Goal: Task Accomplishment & Management: Complete application form

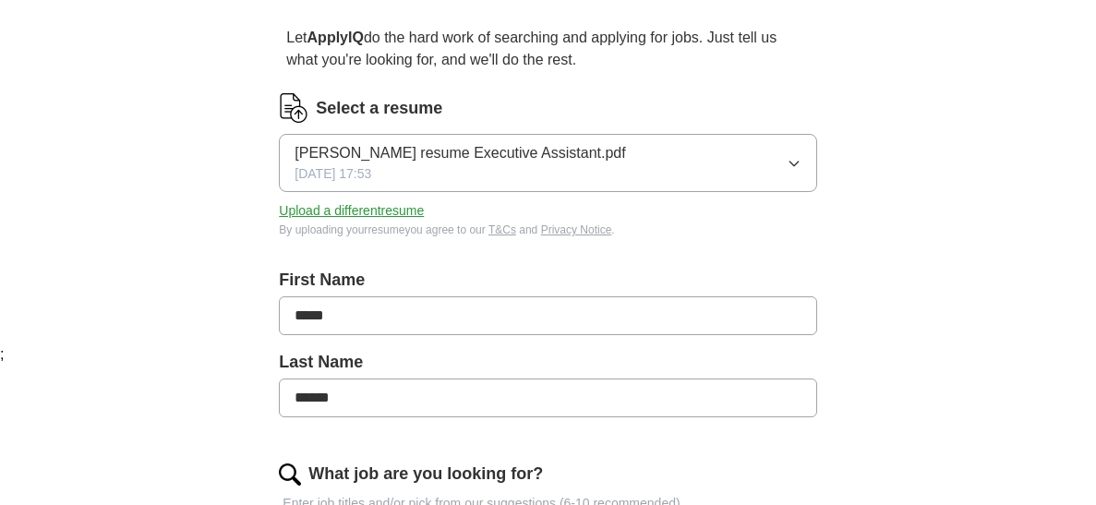
scroll to position [163, 0]
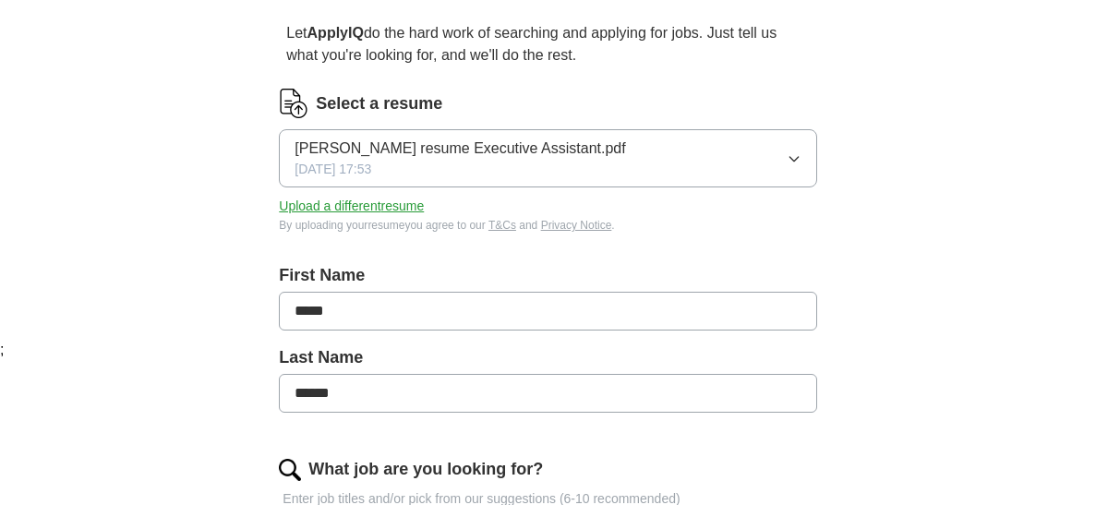
click at [780, 160] on button "[PERSON_NAME] resume Executive Assistant.pdf [DATE] 17:53" at bounding box center [547, 158] width 537 height 58
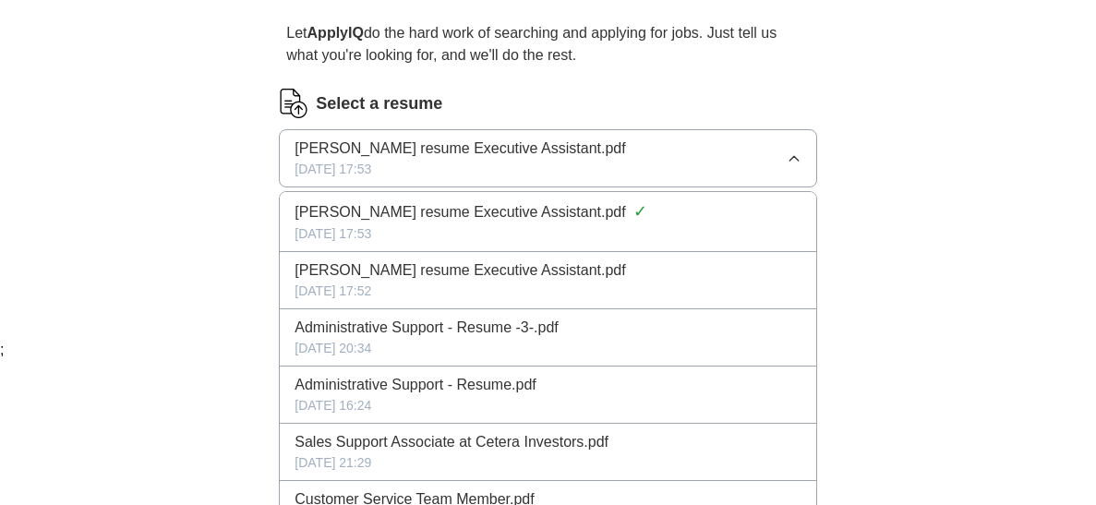
click at [783, 156] on button "[PERSON_NAME] resume Executive Assistant.pdf [DATE] 17:53" at bounding box center [547, 158] width 537 height 58
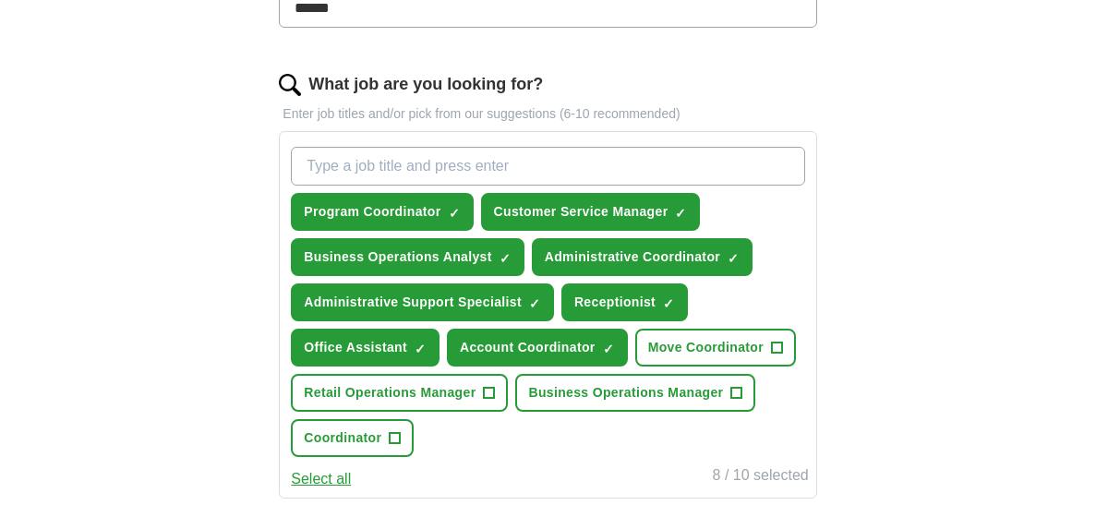
scroll to position [550, 0]
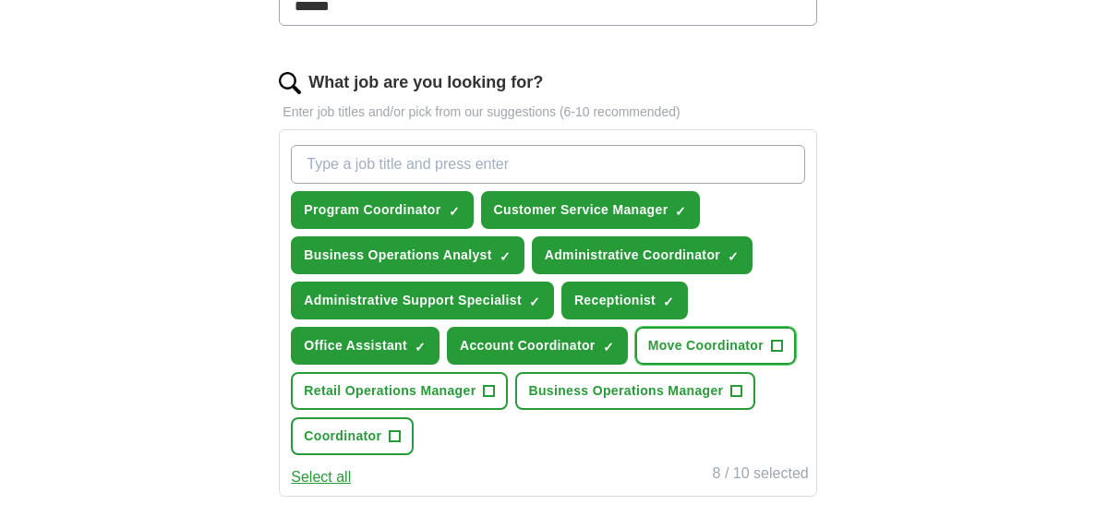
click at [776, 342] on span "+" at bounding box center [777, 346] width 11 height 15
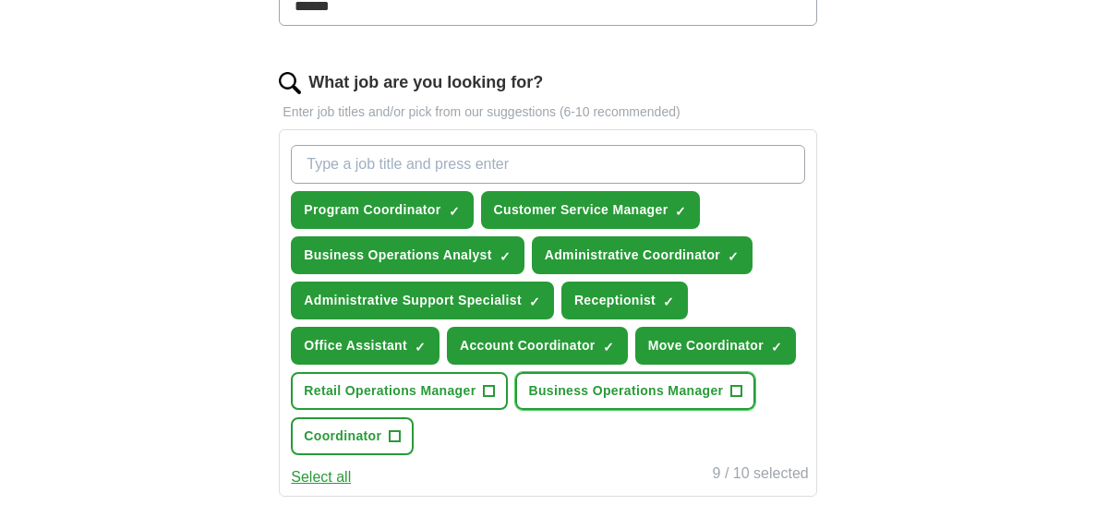
click at [732, 389] on span "+" at bounding box center [736, 391] width 11 height 15
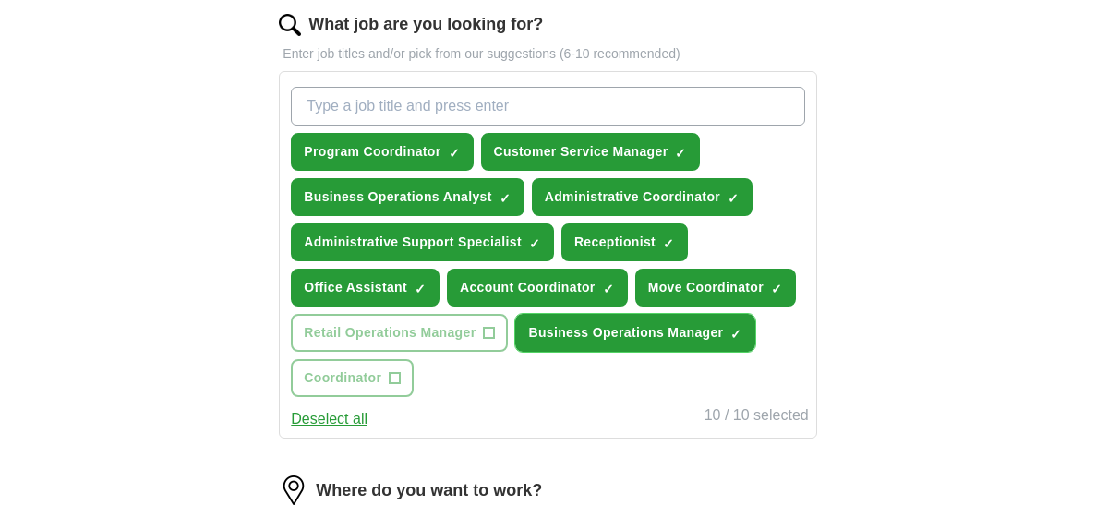
scroll to position [624, 0]
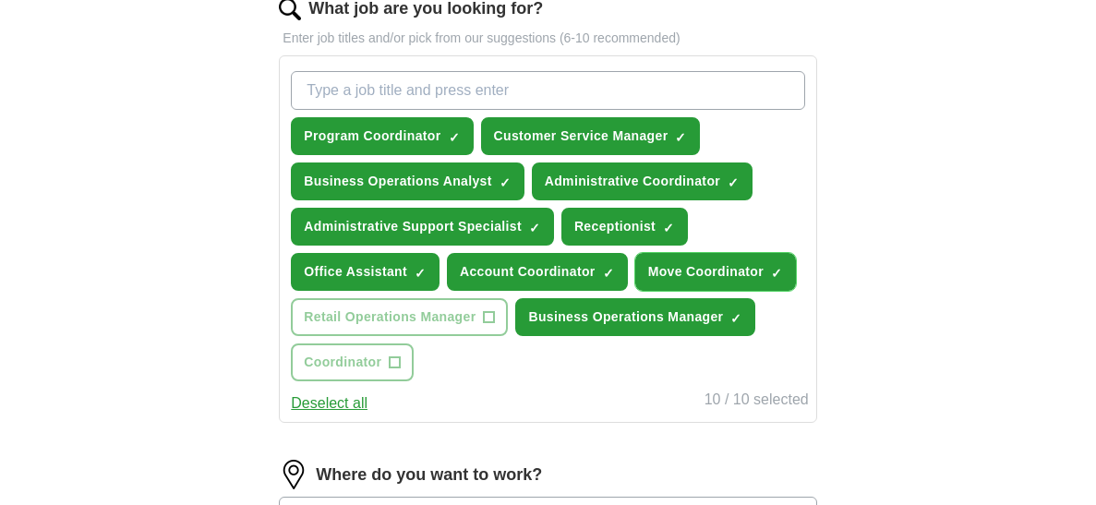
click at [767, 272] on button "Move Coordinator ✓ ×" at bounding box center [715, 272] width 161 height 38
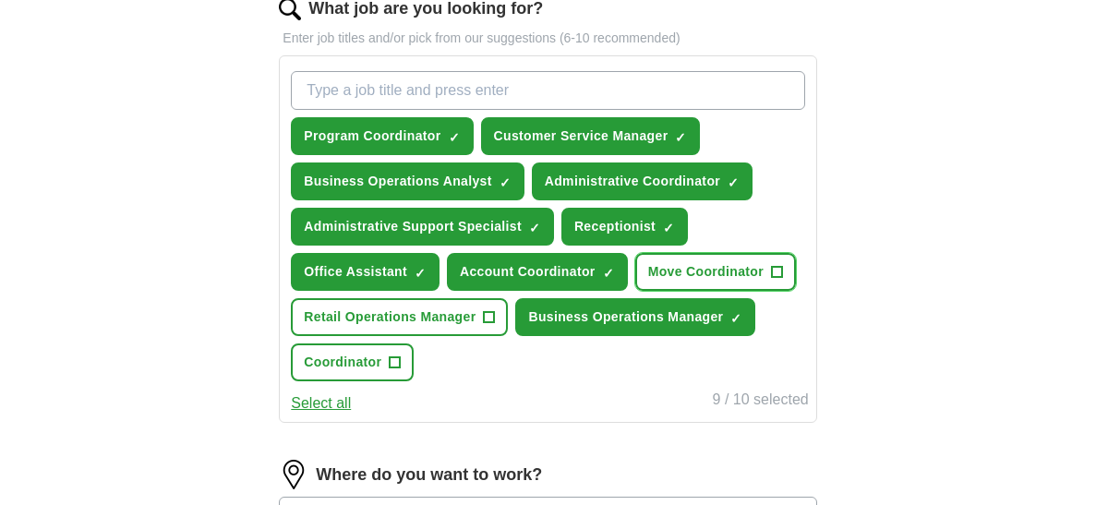
click at [772, 269] on span "+" at bounding box center [777, 272] width 11 height 15
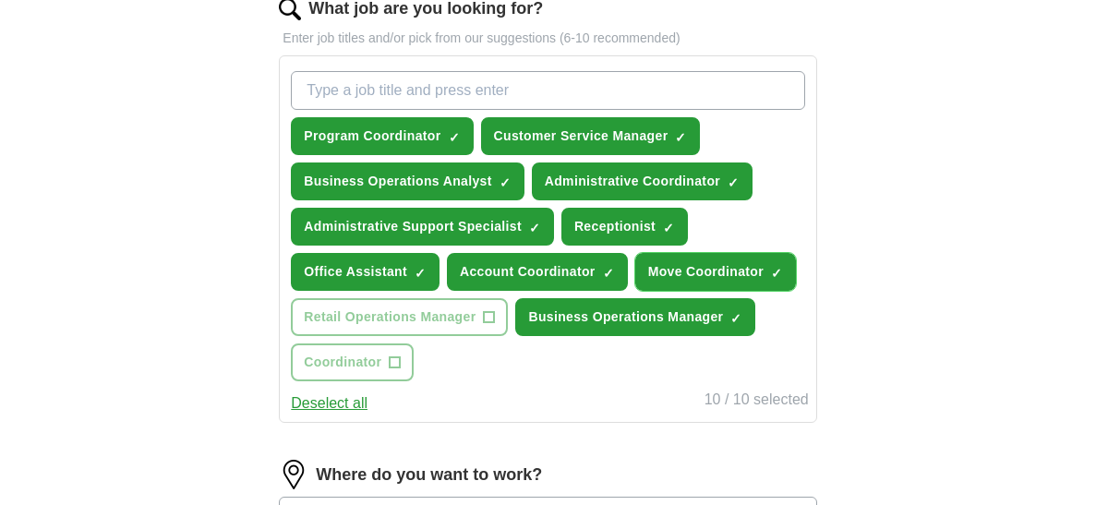
click at [0, 0] on span "×" at bounding box center [0, 0] width 0 height 0
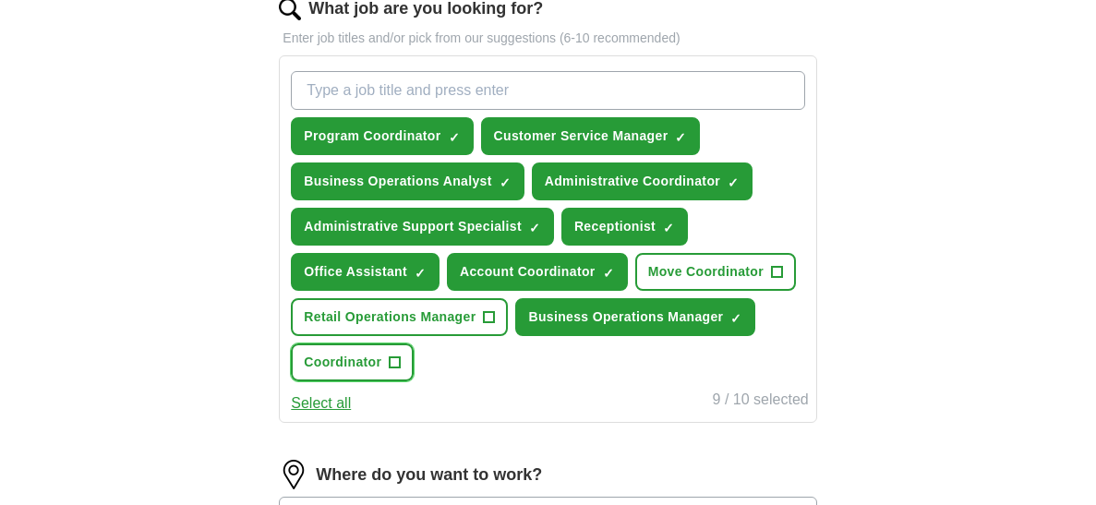
click at [383, 361] on button "Coordinator +" at bounding box center [352, 362] width 123 height 38
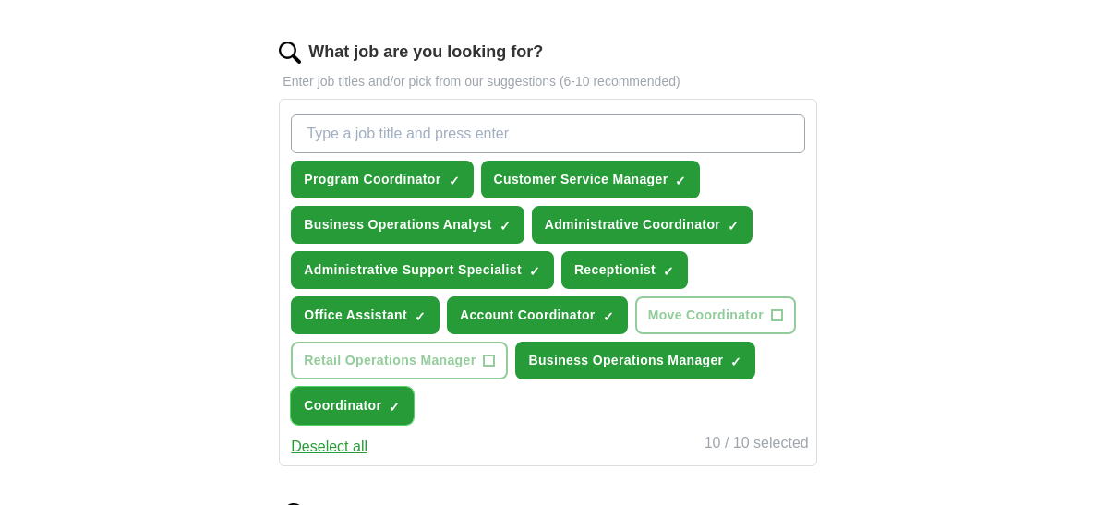
scroll to position [581, 0]
click at [720, 223] on button "Administrative Coordinator ✓ ×" at bounding box center [642, 225] width 221 height 38
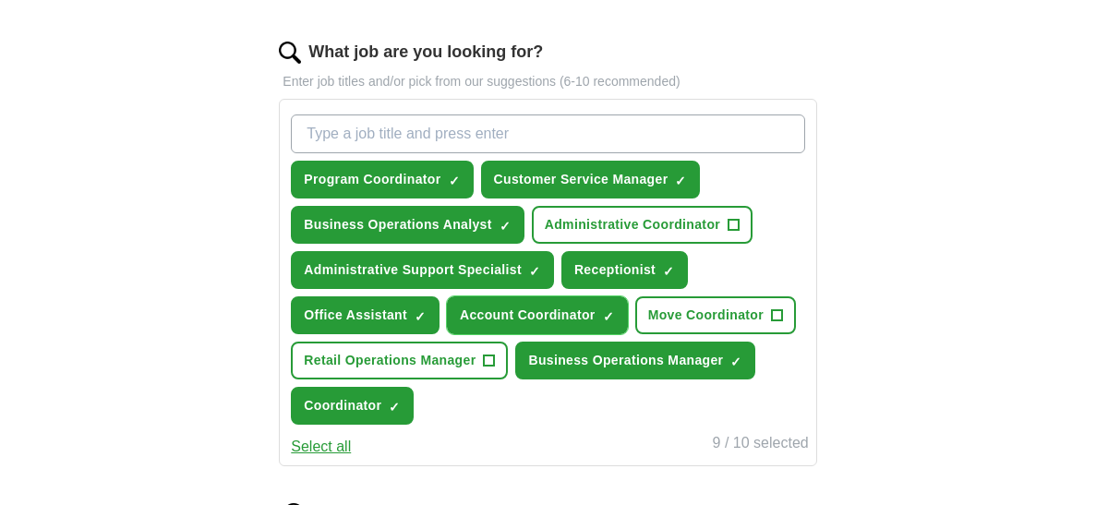
click at [590, 319] on span "Account Coordinator" at bounding box center [528, 315] width 136 height 19
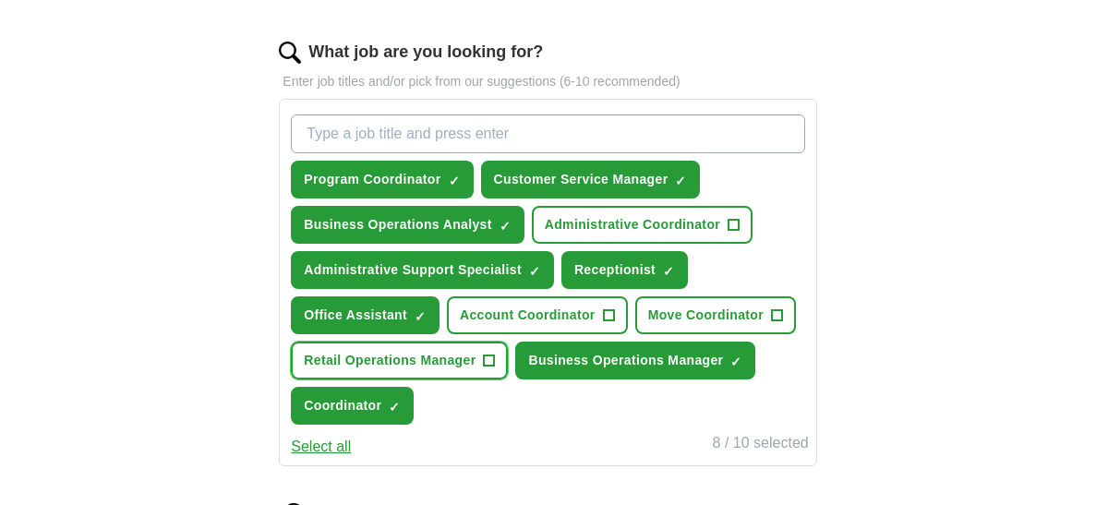
click at [467, 367] on button "Retail Operations Manager +" at bounding box center [399, 361] width 217 height 38
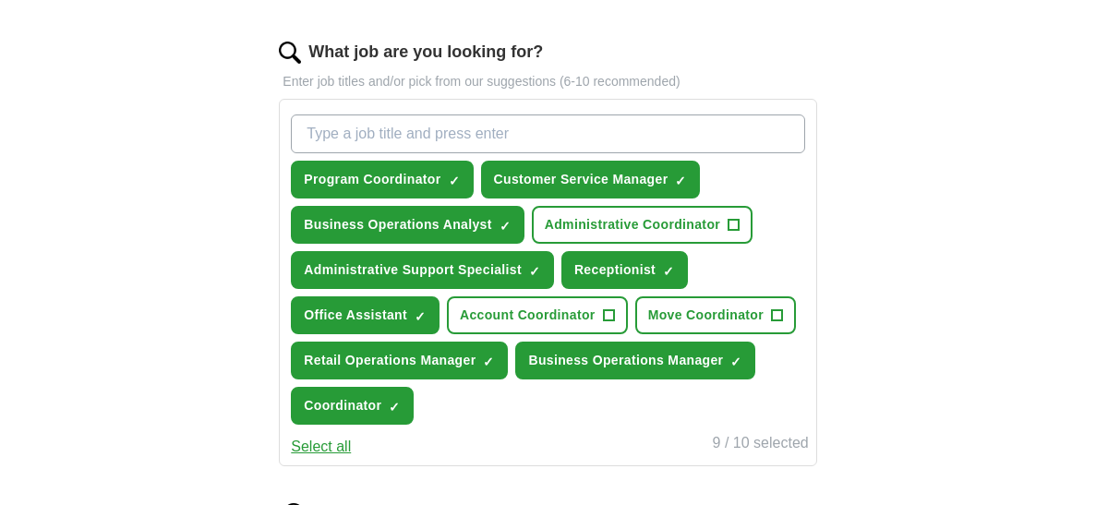
click at [532, 126] on input "What job are you looking for?" at bounding box center [547, 133] width 513 height 39
click at [492, 224] on button "Business Operations Analyst ✓ ×" at bounding box center [407, 225] width 233 height 38
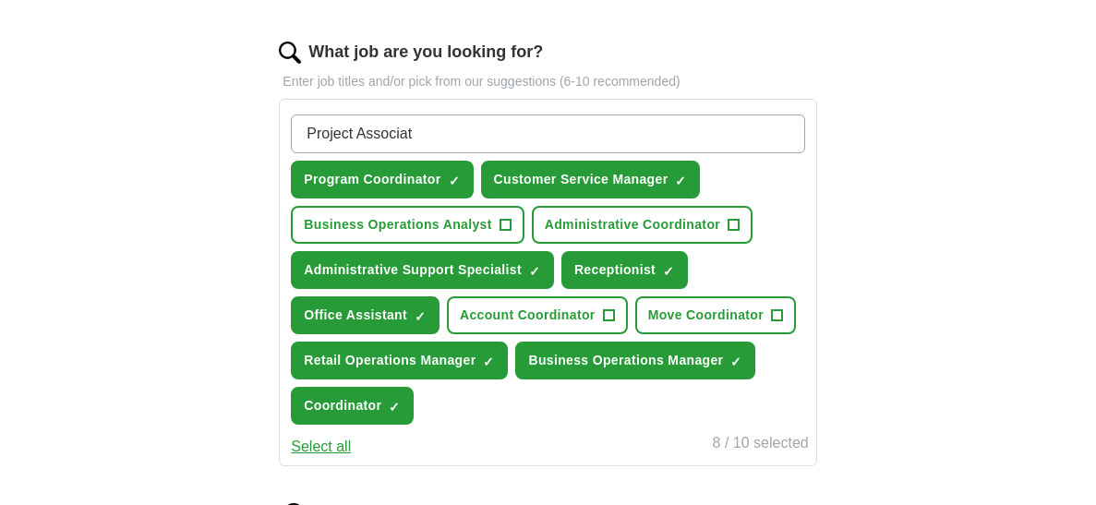
type input "Project Associate"
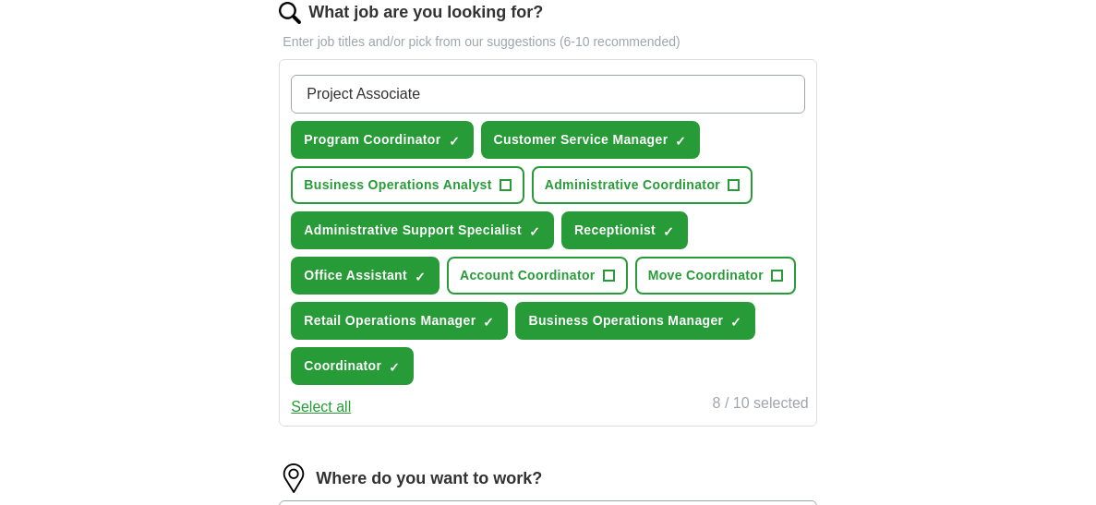
scroll to position [621, 0]
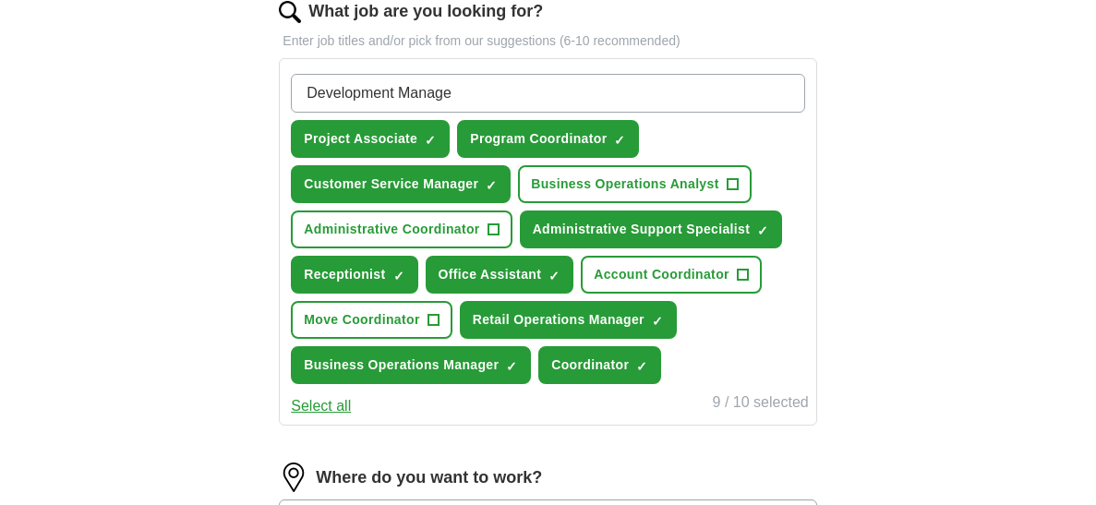
type input "Development Manager"
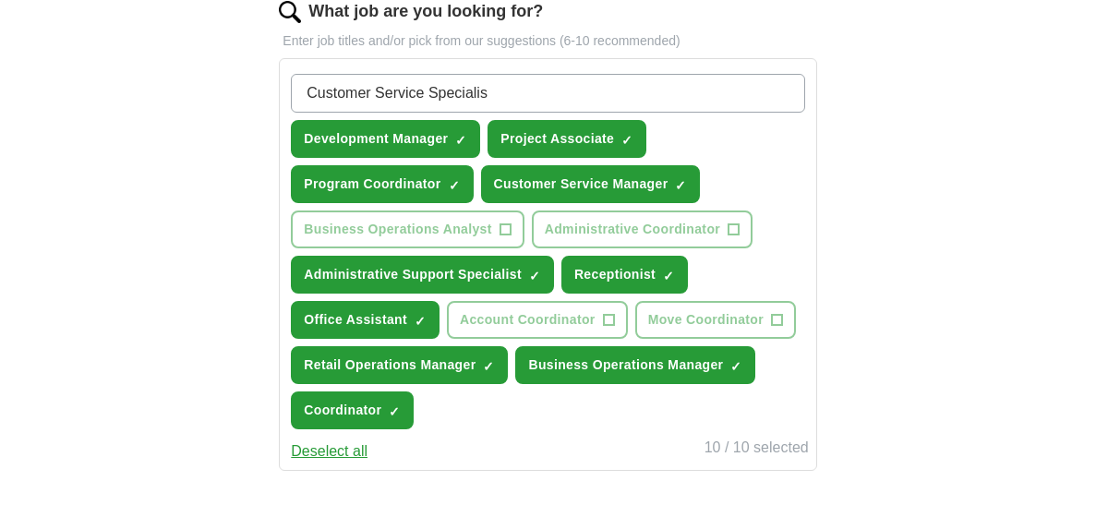
type input "Customer Service Specialist"
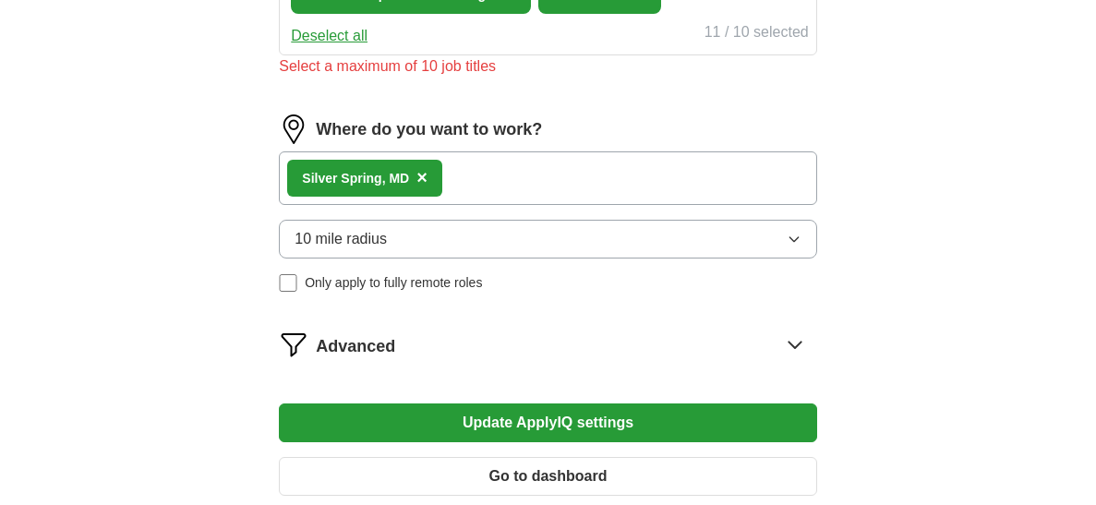
scroll to position [1046, 0]
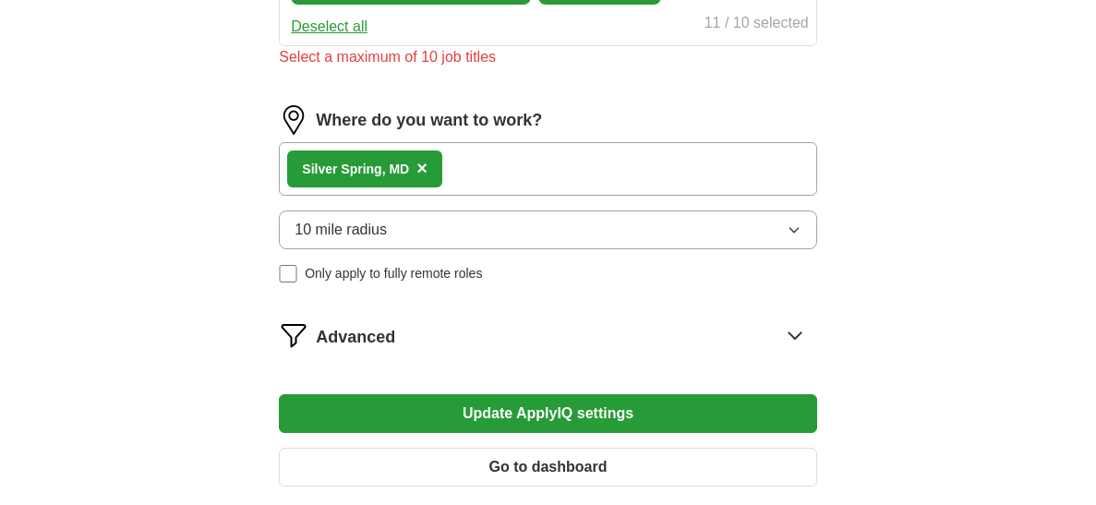
click at [532, 153] on div "Silver Spring, MD ×" at bounding box center [547, 169] width 537 height 54
click at [528, 169] on div "Silver Spring, MD ×" at bounding box center [547, 169] width 537 height 54
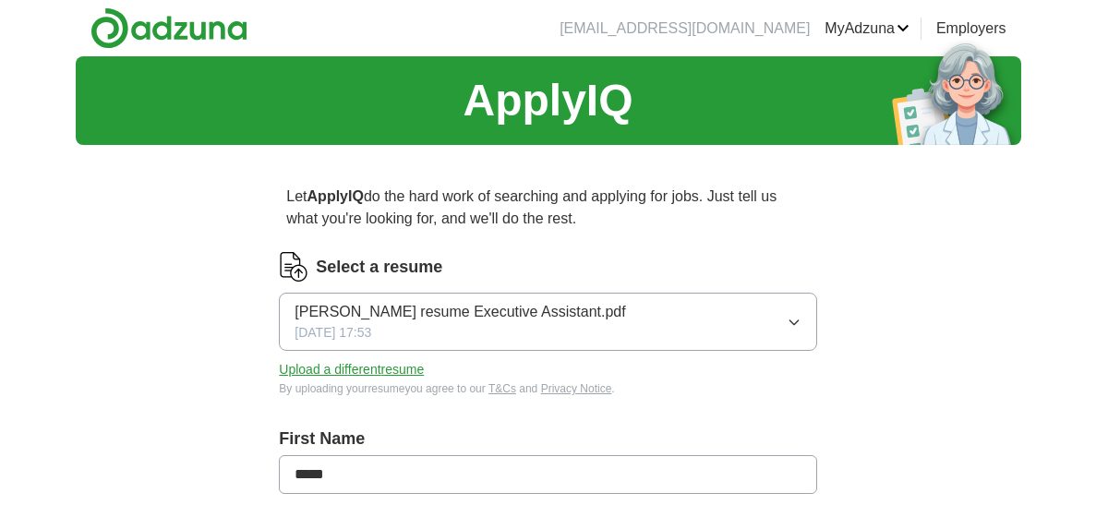
scroll to position [0, 0]
click at [489, 314] on span "[PERSON_NAME] resume Executive Assistant.pdf" at bounding box center [460, 312] width 331 height 22
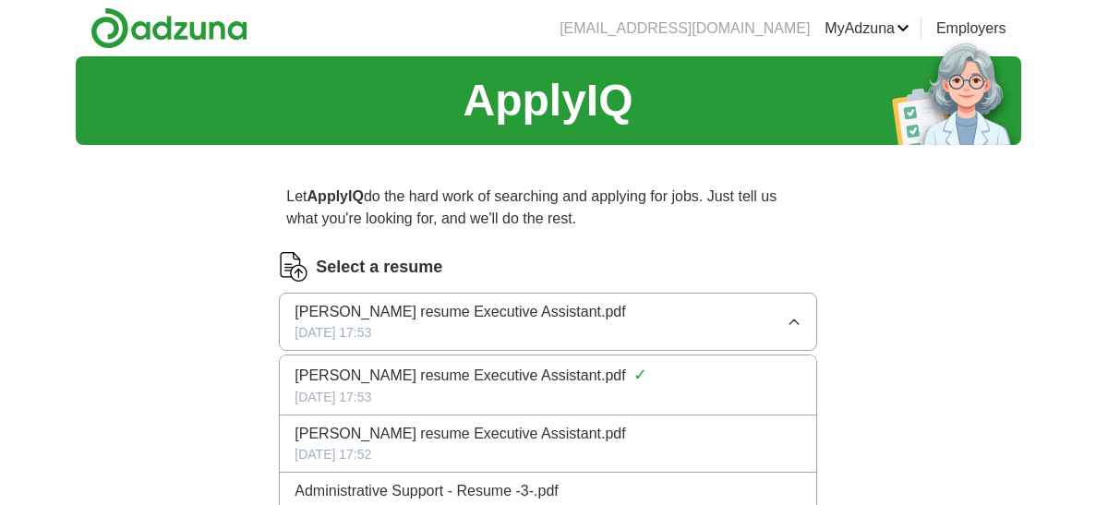
click at [593, 320] on span "[PERSON_NAME] resume Executive Assistant.pdf" at bounding box center [460, 312] width 331 height 22
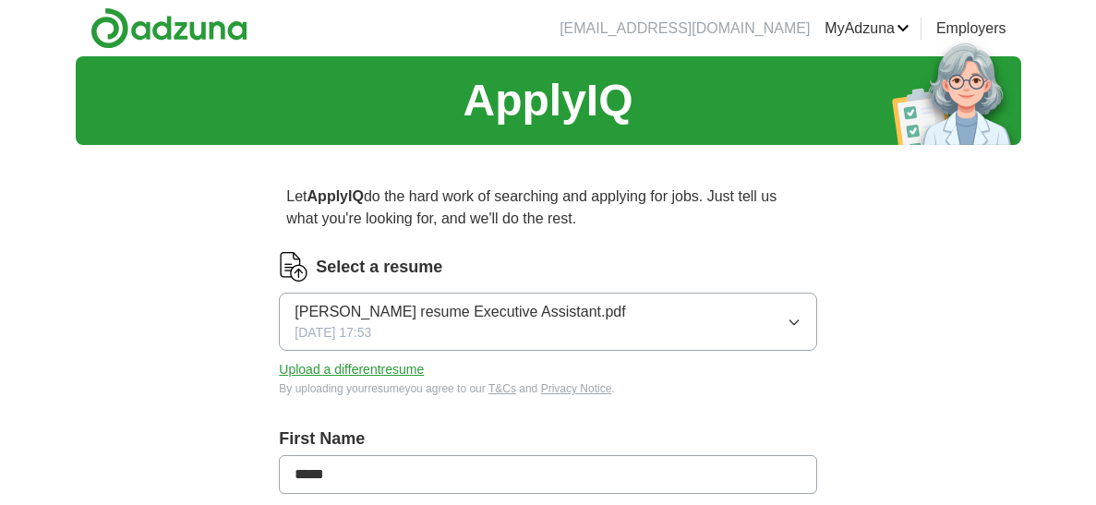
click at [508, 318] on span "[PERSON_NAME] resume Executive Assistant.pdf" at bounding box center [460, 312] width 331 height 22
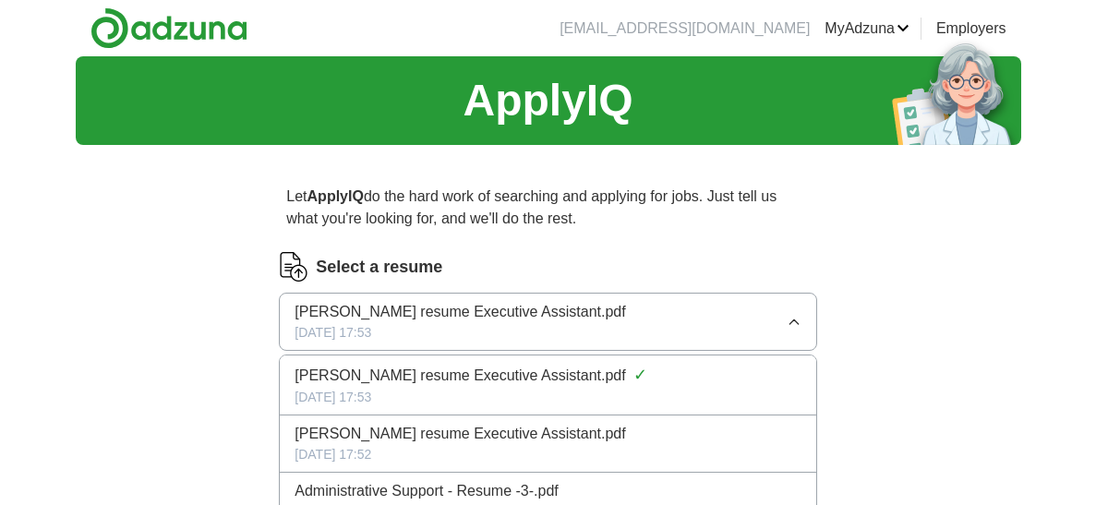
click at [508, 318] on span "[PERSON_NAME] resume Executive Assistant.pdf" at bounding box center [460, 312] width 331 height 22
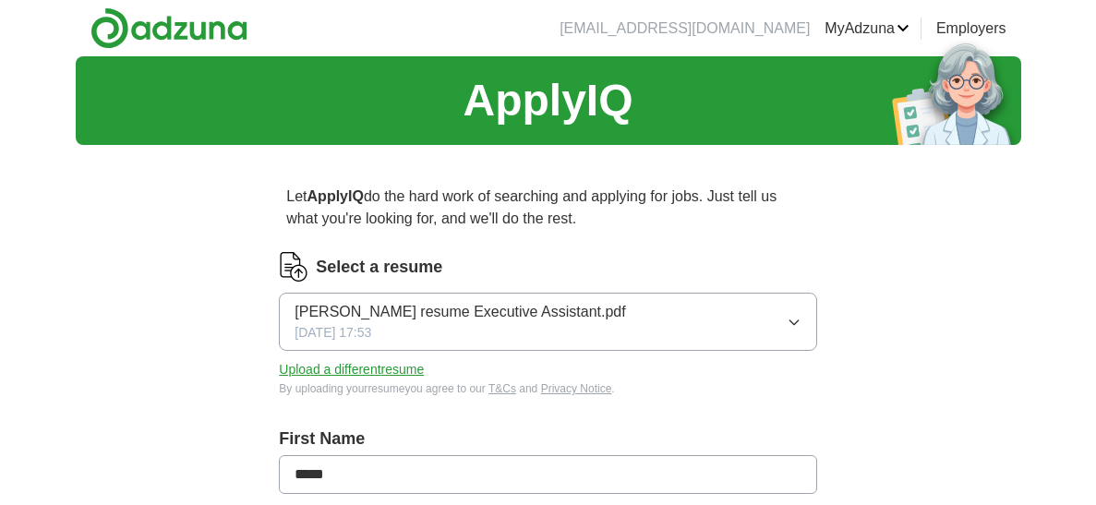
click at [403, 321] on span "[PERSON_NAME] resume Executive Assistant.pdf" at bounding box center [460, 312] width 331 height 22
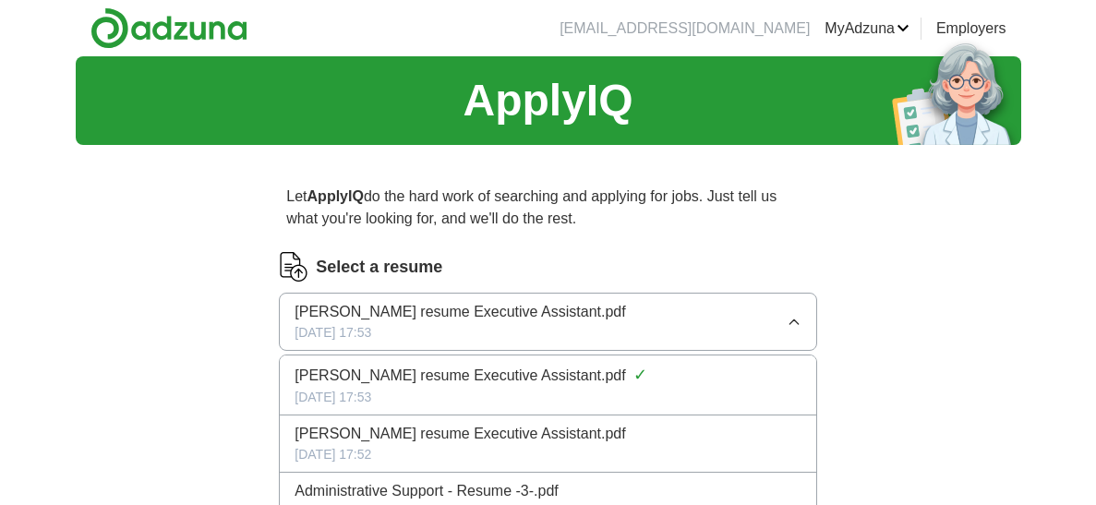
click at [403, 359] on li "[PERSON_NAME] resume Executive Assistant.pdf ✓ [DATE] 17:53" at bounding box center [548, 385] width 536 height 60
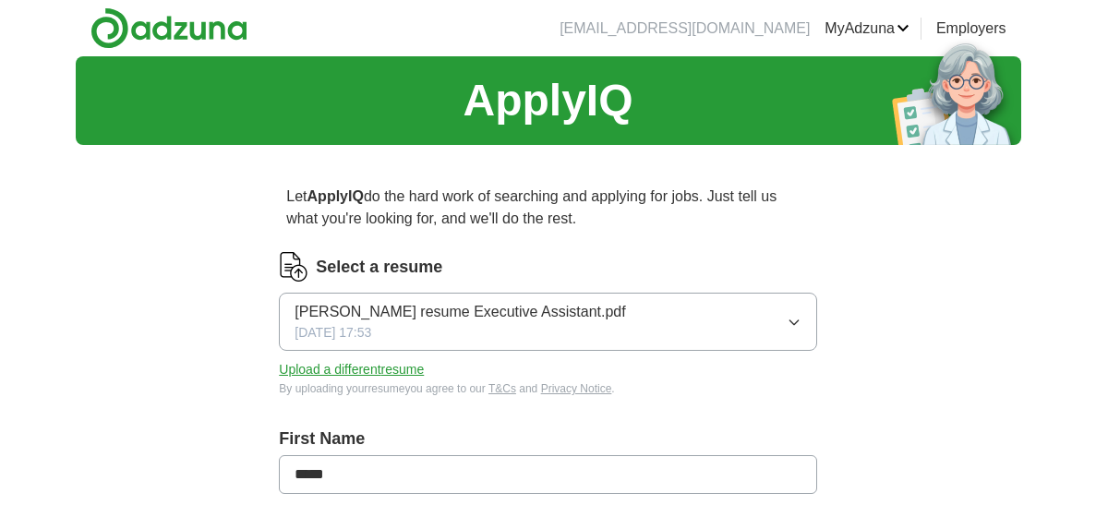
click at [403, 360] on button "Upload a different resume" at bounding box center [351, 369] width 145 height 19
click at [375, 368] on button "Upload a different resume" at bounding box center [351, 369] width 145 height 19
click at [776, 321] on button "[PERSON_NAME] resume Executive Assistant.pdf [DATE] 17:53" at bounding box center [547, 322] width 537 height 58
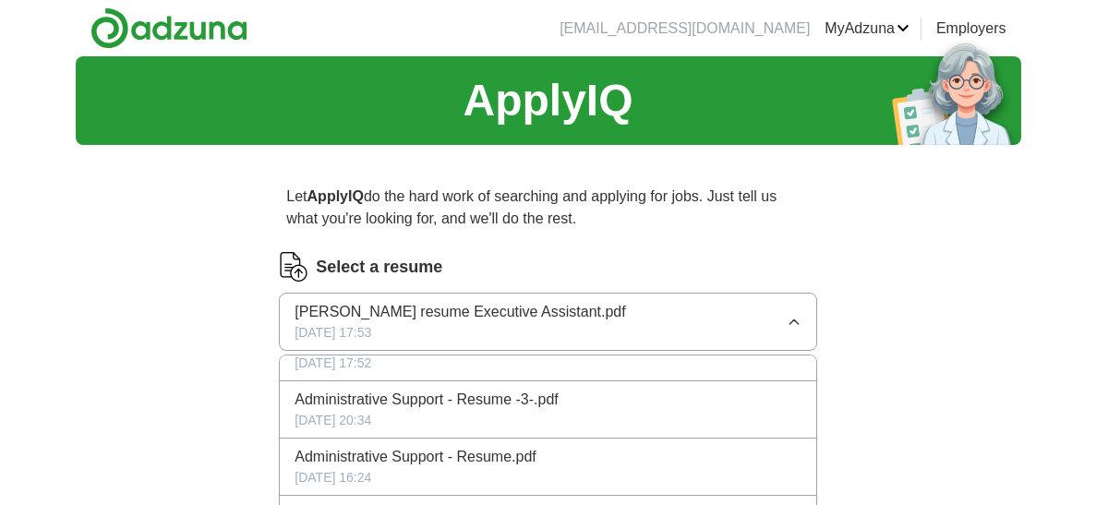
click at [896, 31] on link "MyAdzuna" at bounding box center [867, 29] width 85 height 22
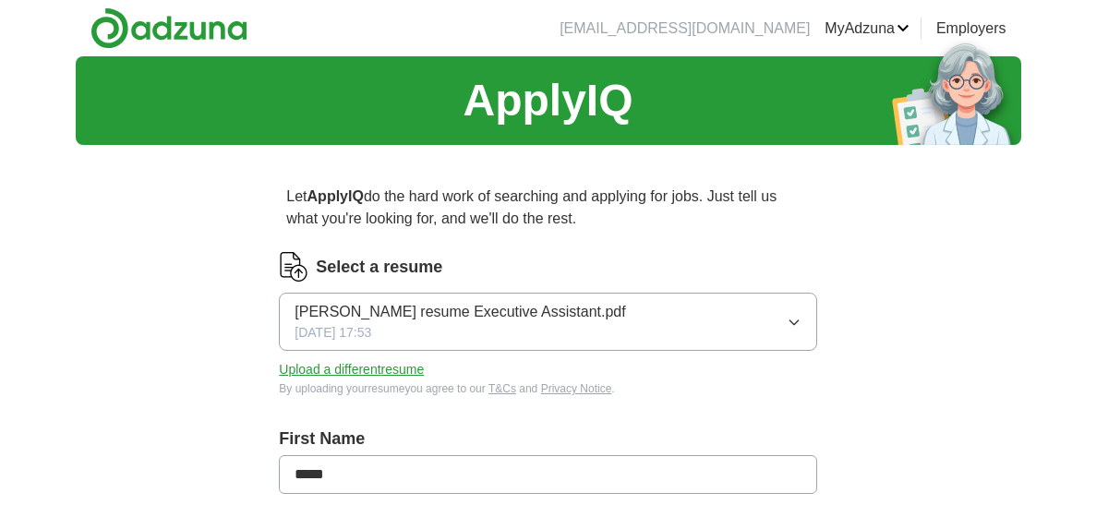
click at [0, 0] on link "Resumes" at bounding box center [0, 0] width 0 height 0
